Goal: Navigation & Orientation: Find specific page/section

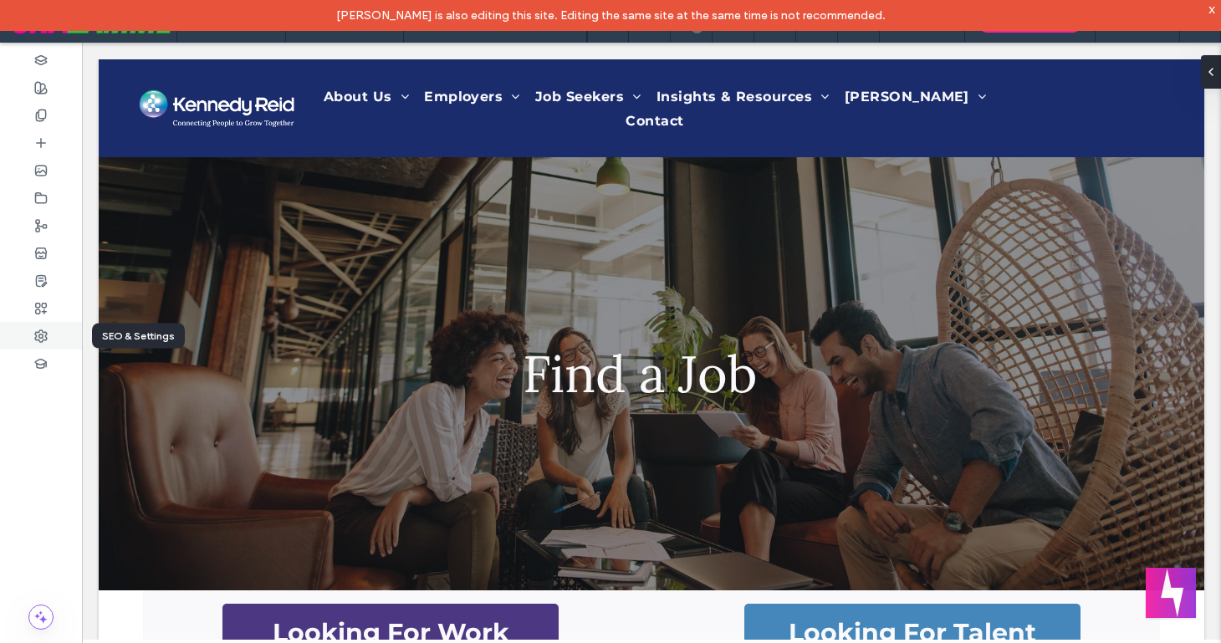
click at [38, 335] on use at bounding box center [41, 336] width 12 height 12
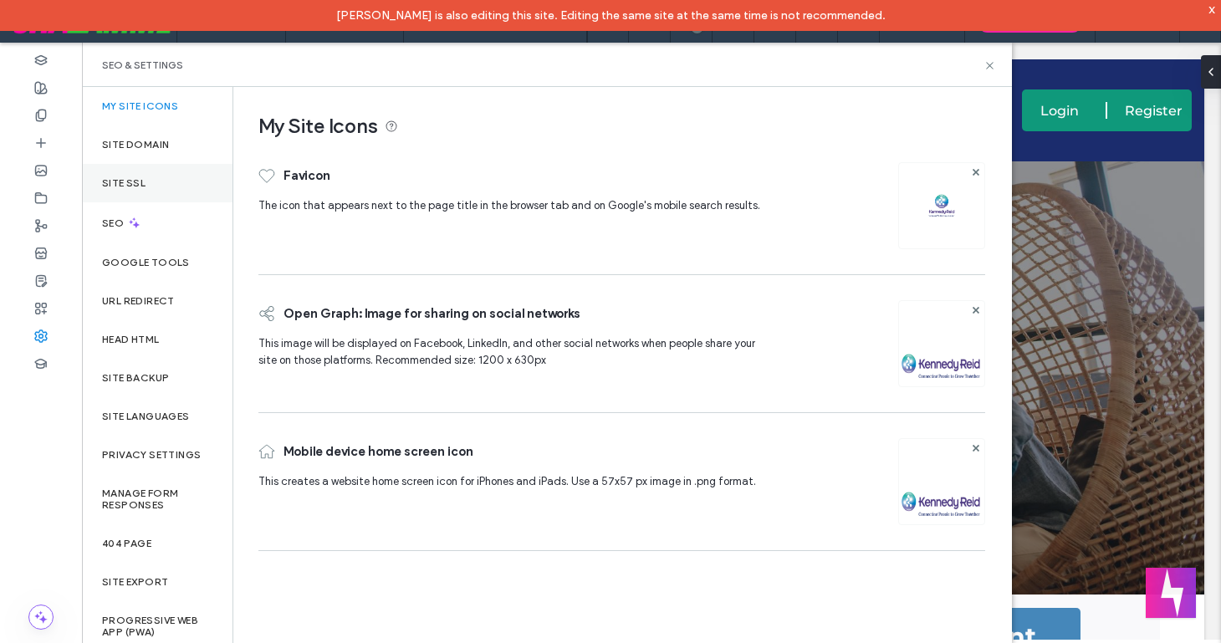
click at [116, 180] on label "Site SSL" at bounding box center [123, 183] width 43 height 12
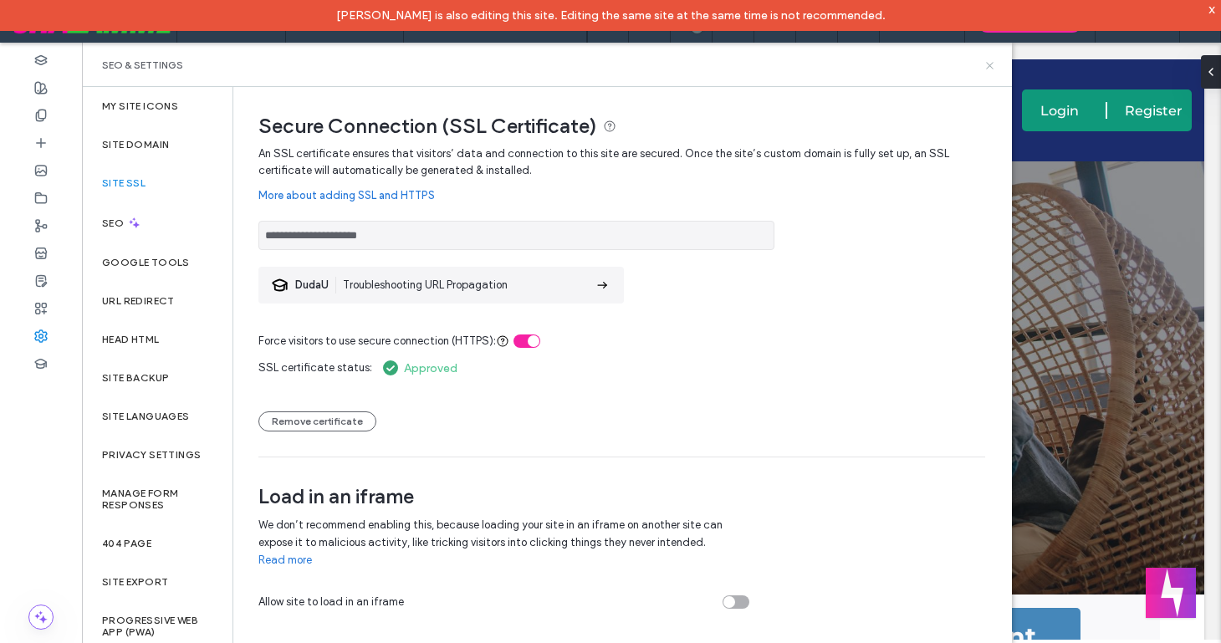
click at [989, 65] on use at bounding box center [989, 65] width 7 height 7
